Goal: Transaction & Acquisition: Download file/media

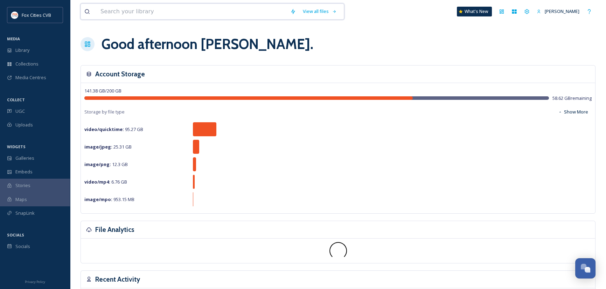
click at [164, 7] on input at bounding box center [192, 11] width 190 height 15
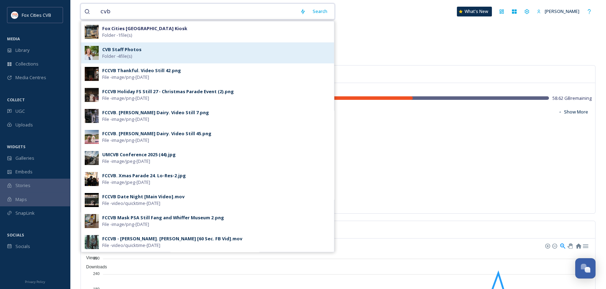
type input "cvb"
click at [131, 49] on strong "CVB Staff Photos" at bounding box center [121, 49] width 39 height 6
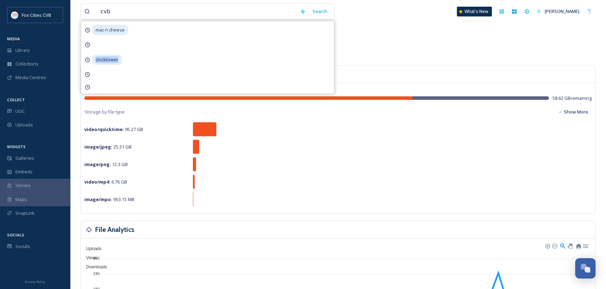
click at [131, 49] on div at bounding box center [207, 44] width 253 height 13
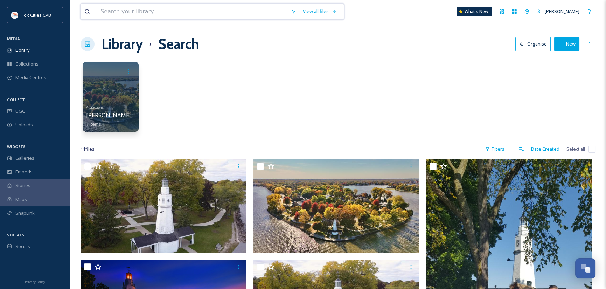
click at [175, 14] on input at bounding box center [192, 11] width 190 height 15
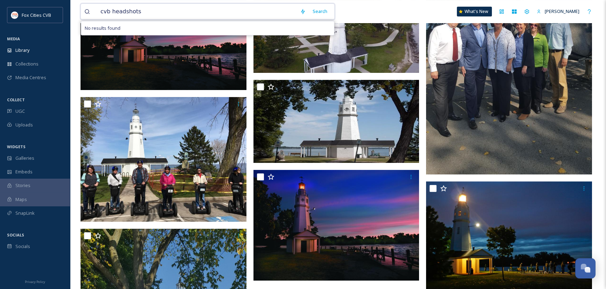
click at [158, 9] on input "cvb headshots" at bounding box center [196, 11] width 199 height 15
click at [124, 12] on input "cvb headshots" at bounding box center [196, 11] width 199 height 15
click at [155, 13] on input "cvb head shots" at bounding box center [196, 11] width 199 height 15
type input "cvb head shots"
click at [30, 48] on div "Library" at bounding box center [35, 50] width 70 height 14
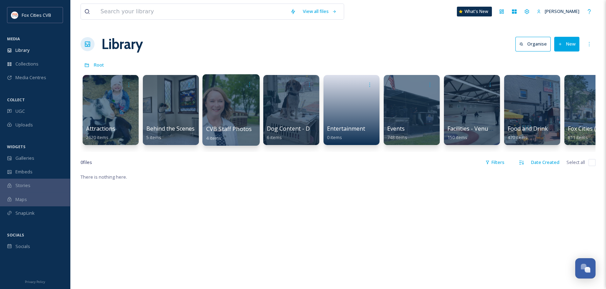
click at [230, 131] on span "CVB Staff Photos" at bounding box center [229, 129] width 46 height 8
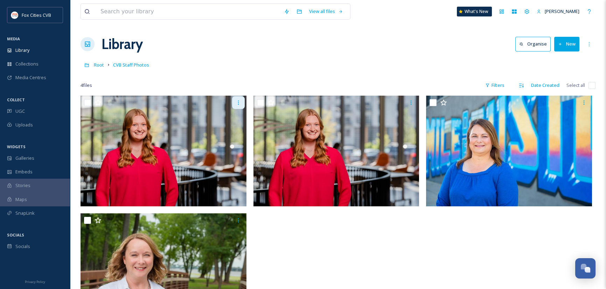
click at [238, 101] on icon at bounding box center [239, 103] width 6 height 6
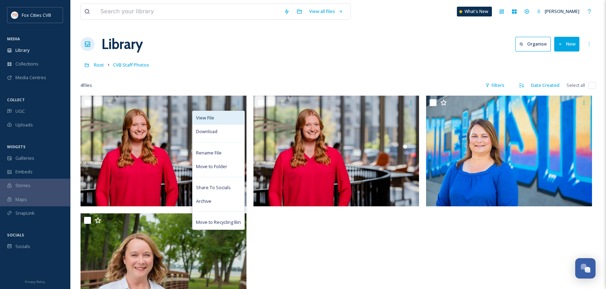
click at [218, 118] on div "View File" at bounding box center [218, 118] width 52 height 14
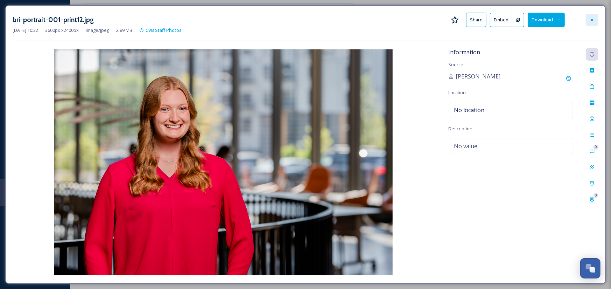
click at [591, 19] on icon at bounding box center [592, 20] width 6 height 6
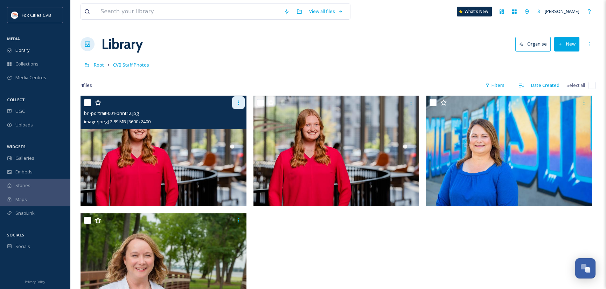
click at [238, 103] on icon at bounding box center [238, 102] width 1 height 4
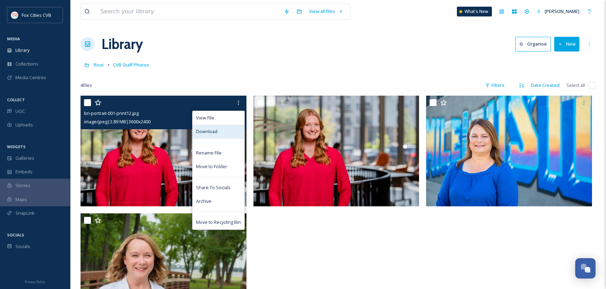
click at [213, 132] on span "Download" at bounding box center [206, 131] width 21 height 7
